Goal: Book appointment/travel/reservation

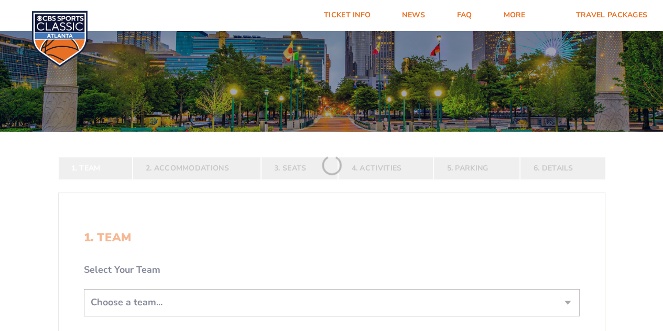
scroll to position [157, 0]
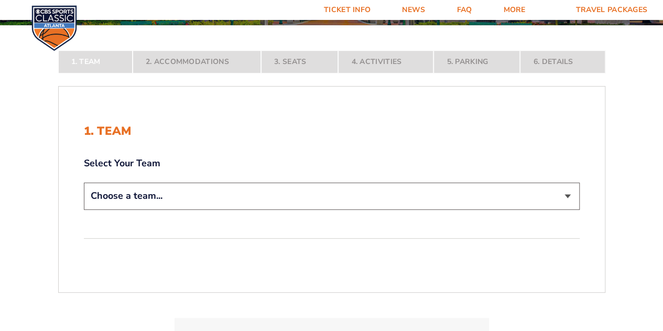
click at [215, 187] on select "Choose a team... [US_STATE] Wildcats [US_STATE] State Buckeyes [US_STATE] Tar H…" at bounding box center [332, 195] width 496 height 27
select select "12956"
click at [84, 209] on select "Choose a team... [US_STATE] Wildcats [US_STATE] State Buckeyes [US_STATE] Tar H…" at bounding box center [332, 195] width 496 height 27
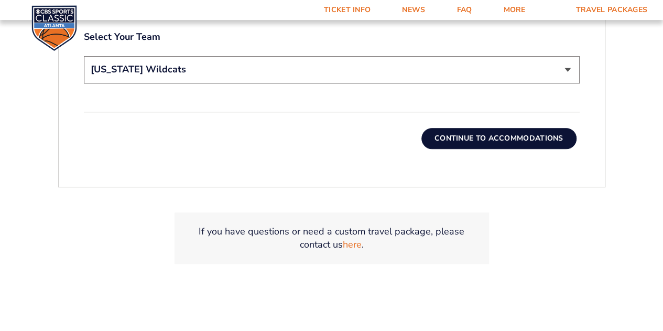
scroll to position [367, 0]
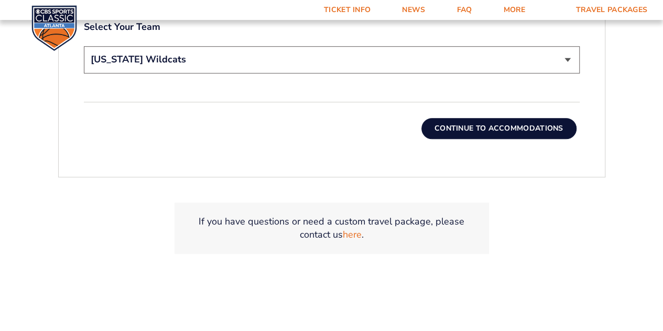
click at [507, 133] on button "Continue To Accommodations" at bounding box center [498, 128] width 155 height 21
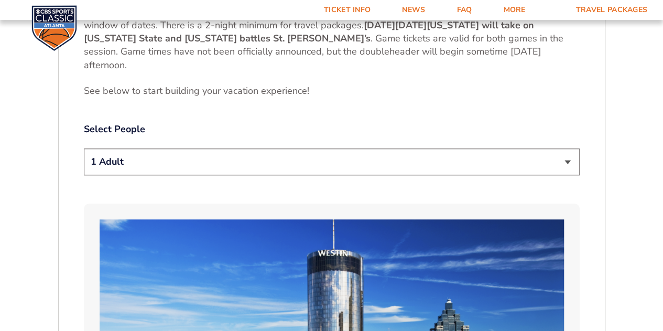
scroll to position [523, 0]
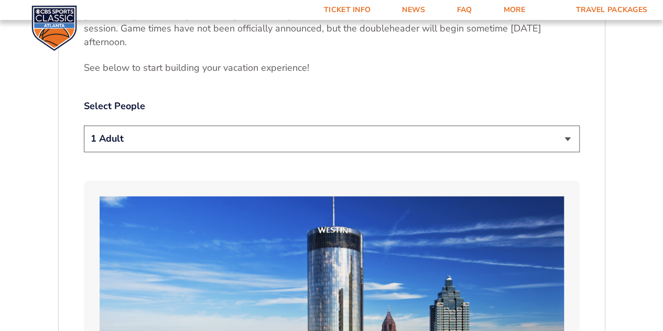
click at [287, 142] on select "1 Adult 2 Adults 3 Adults 4 Adults 2 Adults + 1 Child 2 Adults + 2 Children 2 A…" at bounding box center [332, 138] width 496 height 27
select select "2 Adults"
click at [84, 125] on select "1 Adult 2 Adults 3 Adults 4 Adults 2 Adults + 1 Child 2 Adults + 2 Children 2 A…" at bounding box center [332, 138] width 496 height 27
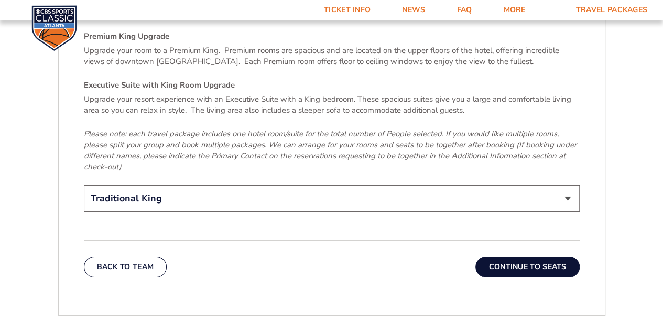
scroll to position [1676, 0]
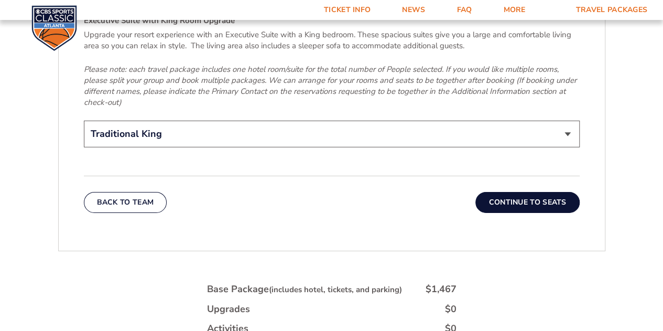
click at [348, 121] on select "Traditional King Traditional with 2 Queen Beds Upgrade (+$45 per night) Premium…" at bounding box center [332, 134] width 496 height 27
select select "Traditional with 2 Queen Beds Upgrade"
click at [84, 121] on select "Traditional King Traditional with 2 Queen Beds Upgrade (+$45 per night) Premium…" at bounding box center [332, 134] width 496 height 27
click at [283, 181] on div "Back To Team Continue To Seats" at bounding box center [332, 194] width 496 height 37
click at [525, 192] on button "Continue To Seats" at bounding box center [527, 202] width 104 height 21
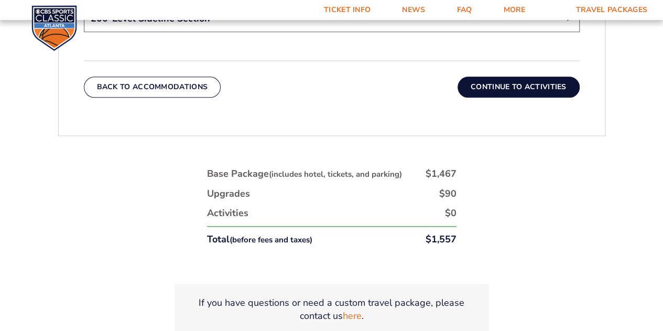
scroll to position [628, 0]
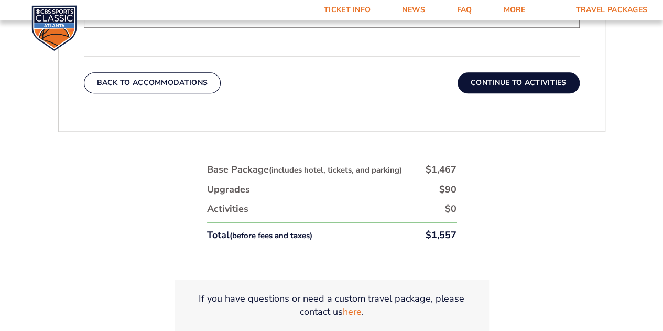
click at [533, 77] on button "Continue To Activities" at bounding box center [519, 82] width 122 height 21
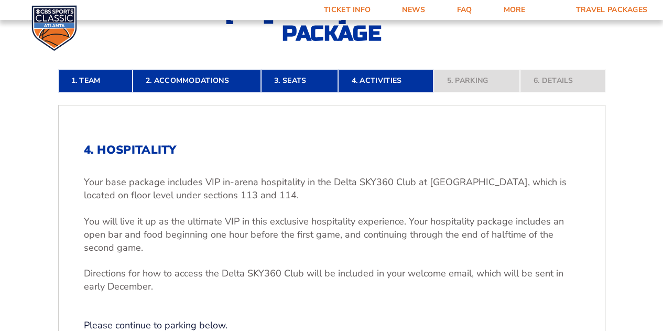
scroll to position [156, 0]
